Goal: Ask a question

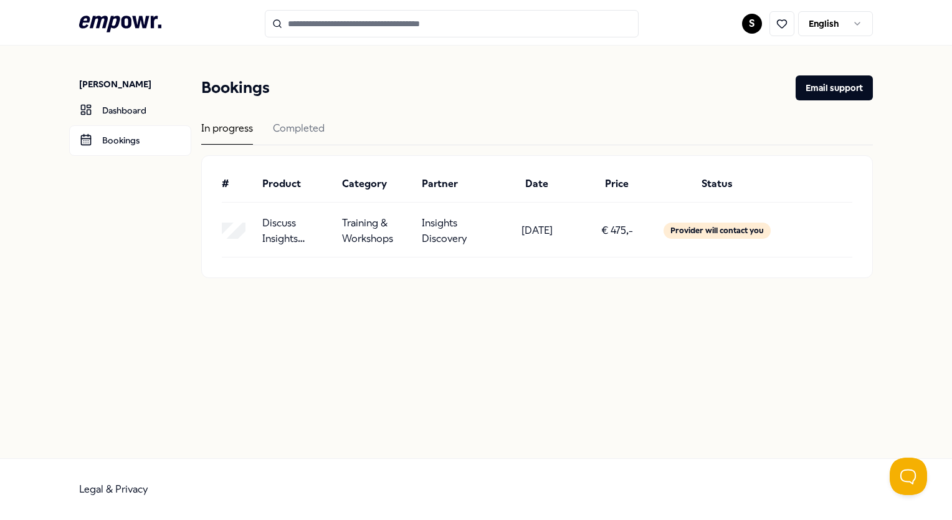
click at [738, 231] on div "Provider will contact you" at bounding box center [717, 231] width 107 height 16
click at [93, 101] on link "Dashboard" at bounding box center [130, 110] width 122 height 30
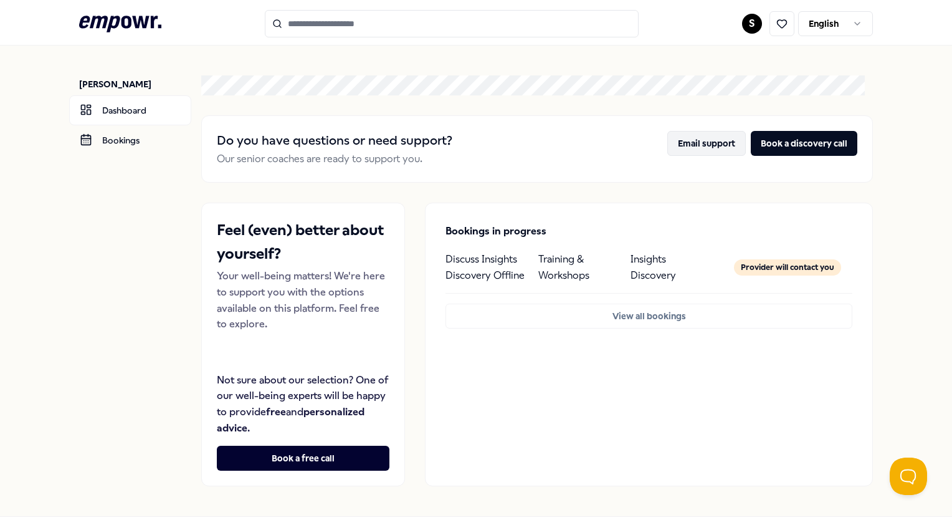
click at [707, 151] on button "Email support" at bounding box center [707, 143] width 79 height 25
click at [760, 191] on div "Do you have questions or need support? Our senior coaches are ready to support …" at bounding box center [536, 280] width 671 height 411
click at [809, 151] on button "Book a discovery call" at bounding box center [804, 143] width 107 height 25
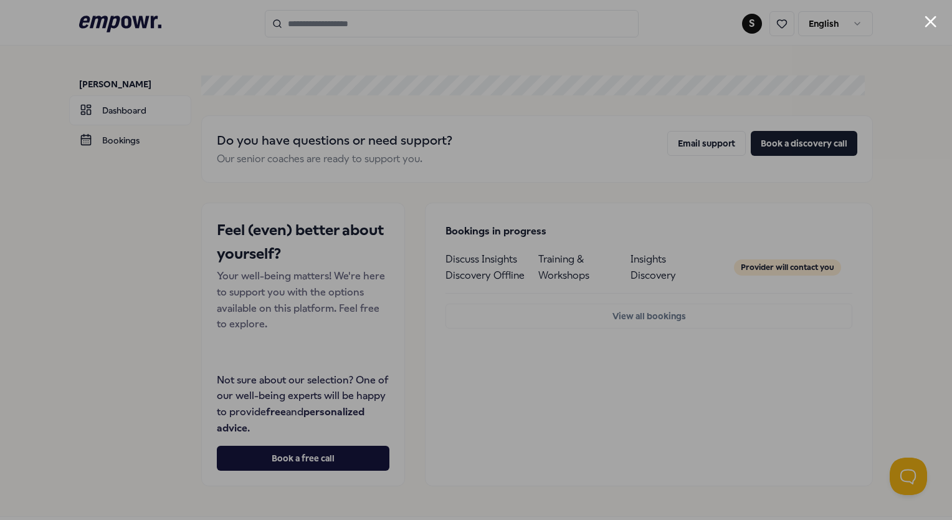
click at [805, 329] on div at bounding box center [476, 260] width 952 height 520
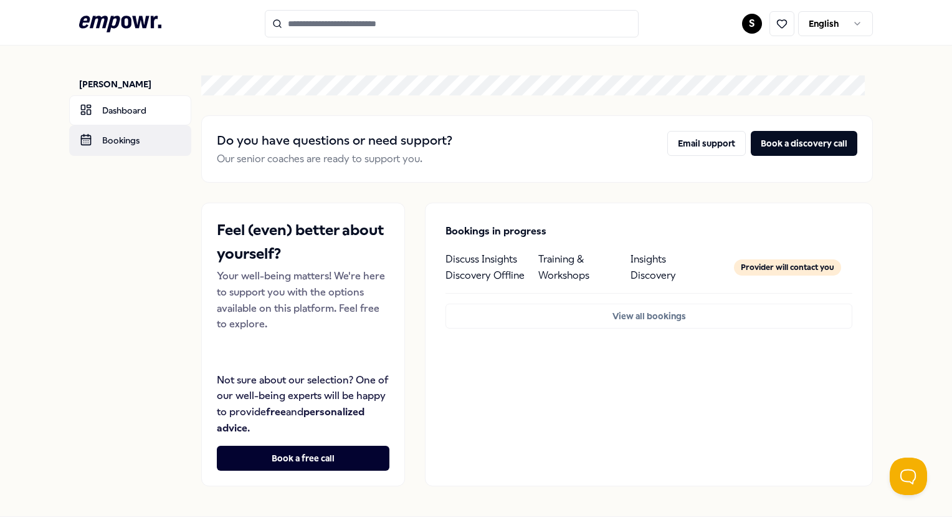
click at [110, 136] on link "Bookings" at bounding box center [130, 140] width 122 height 30
